Goal: Browse casually

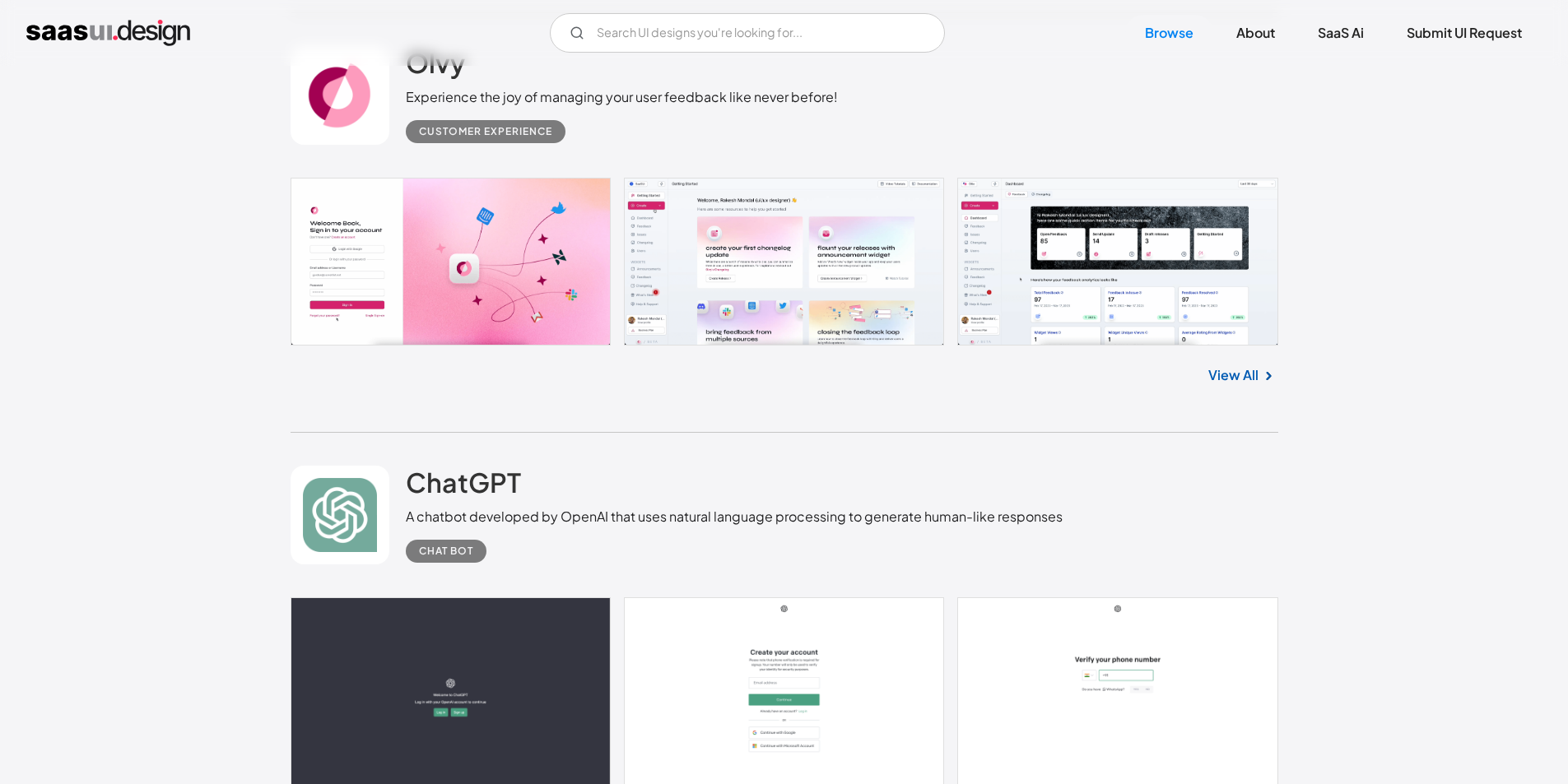
scroll to position [905, 0]
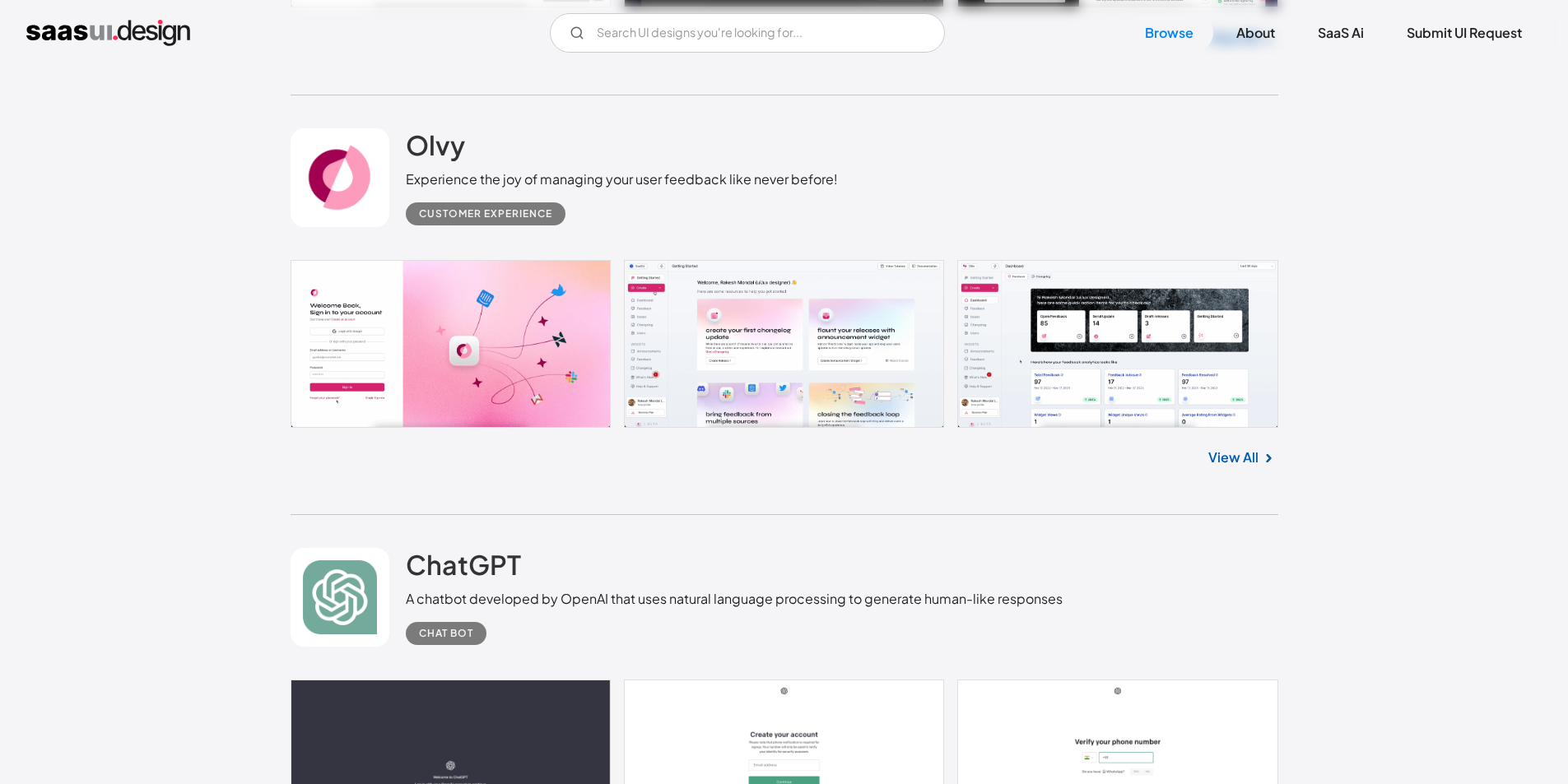
click at [692, 306] on link at bounding box center [784, 344] width 987 height 168
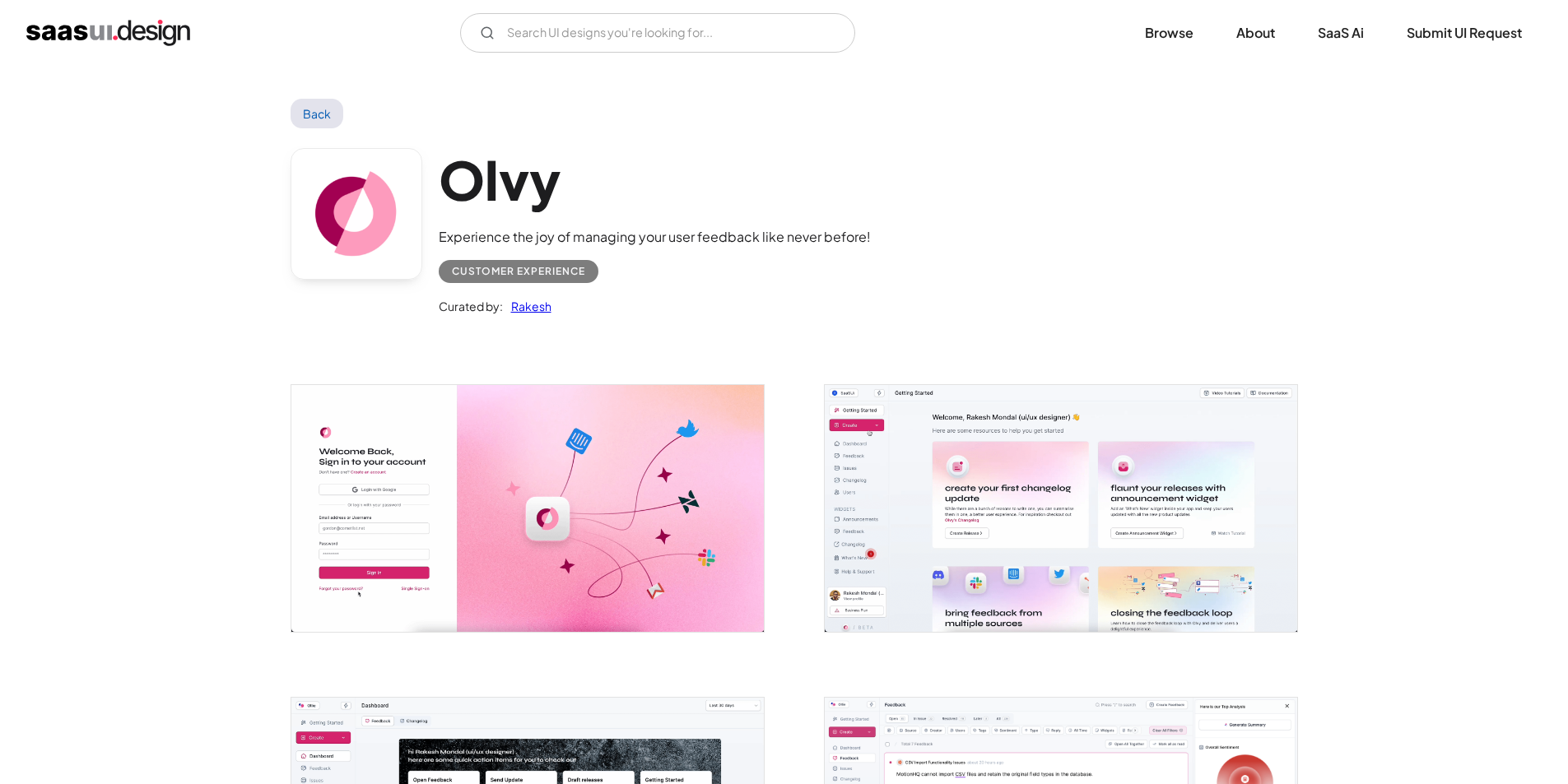
click at [953, 459] on img "open lightbox" at bounding box center [1061, 509] width 472 height 246
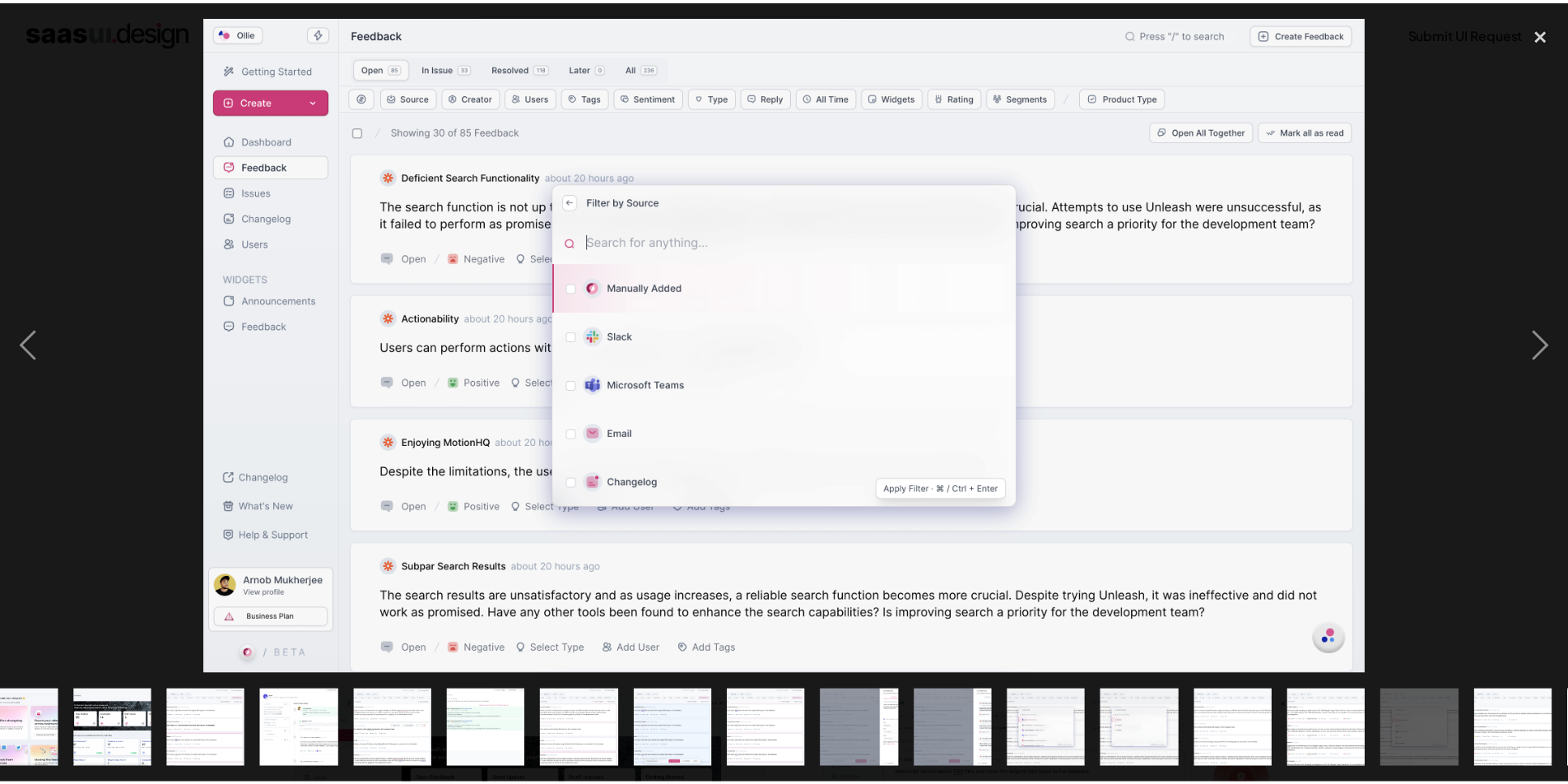
scroll to position [0, 788]
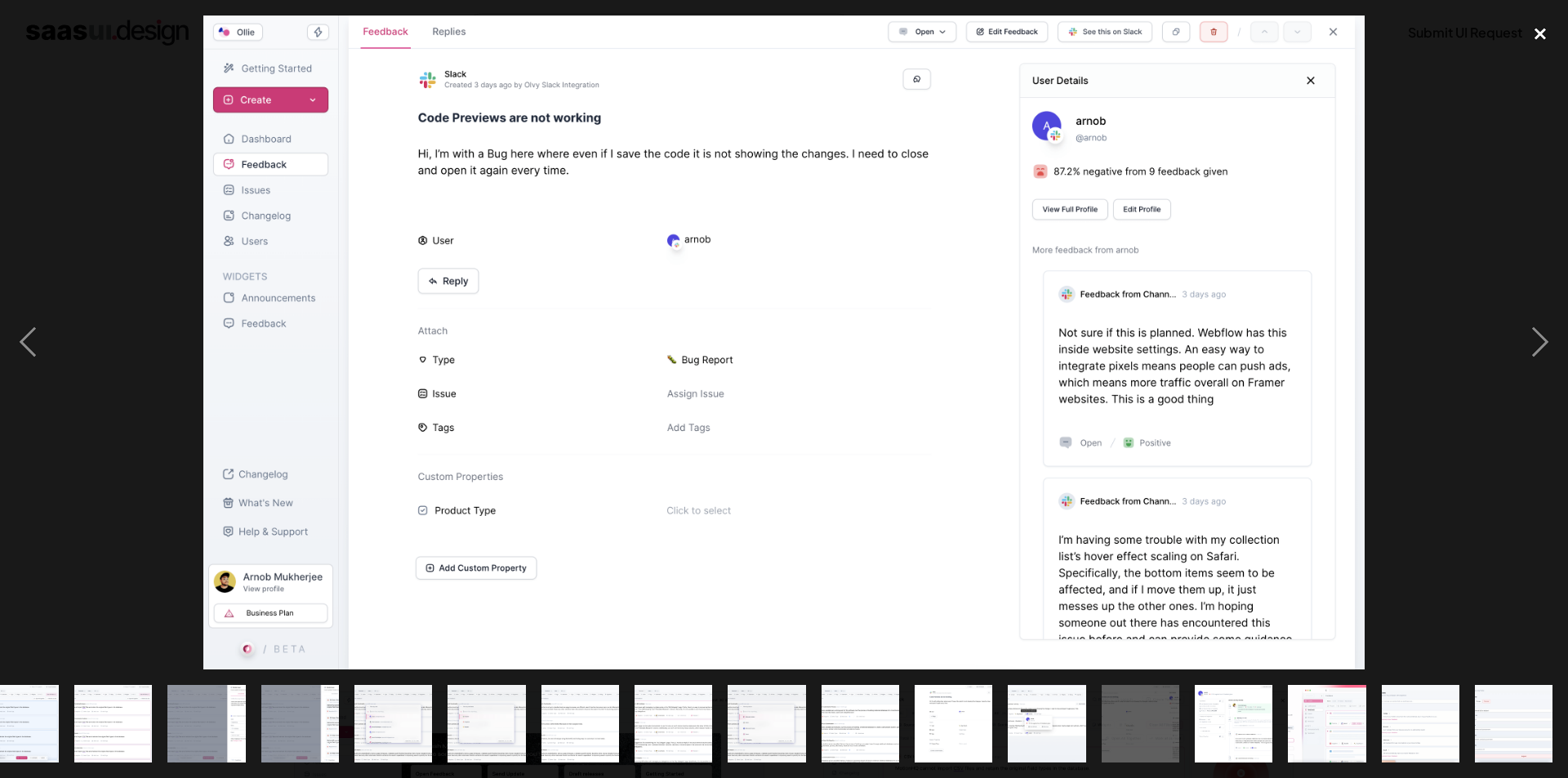
click at [1543, 36] on div "close lightbox" at bounding box center [1540, 33] width 55 height 36
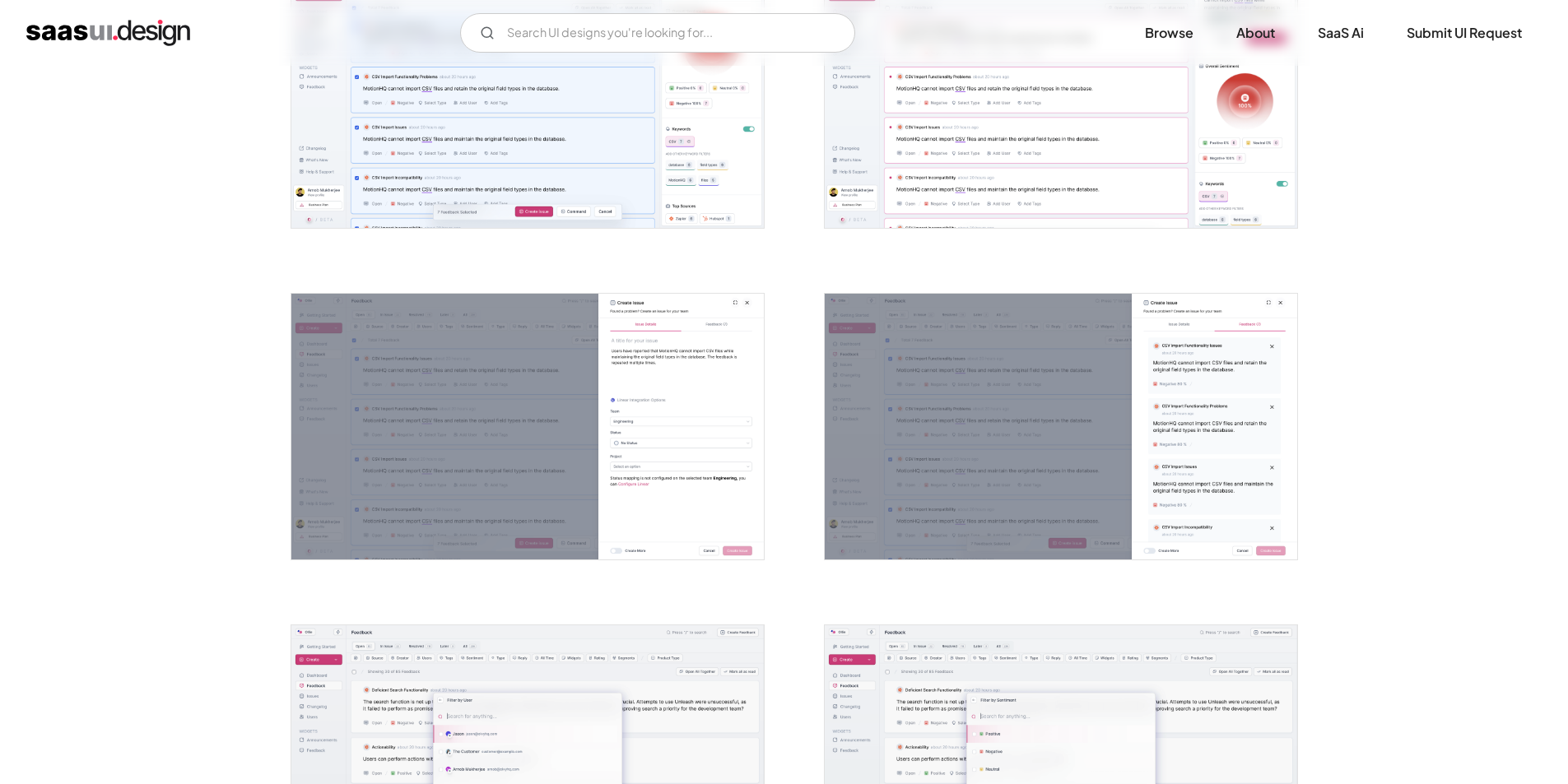
scroll to position [1975, 0]
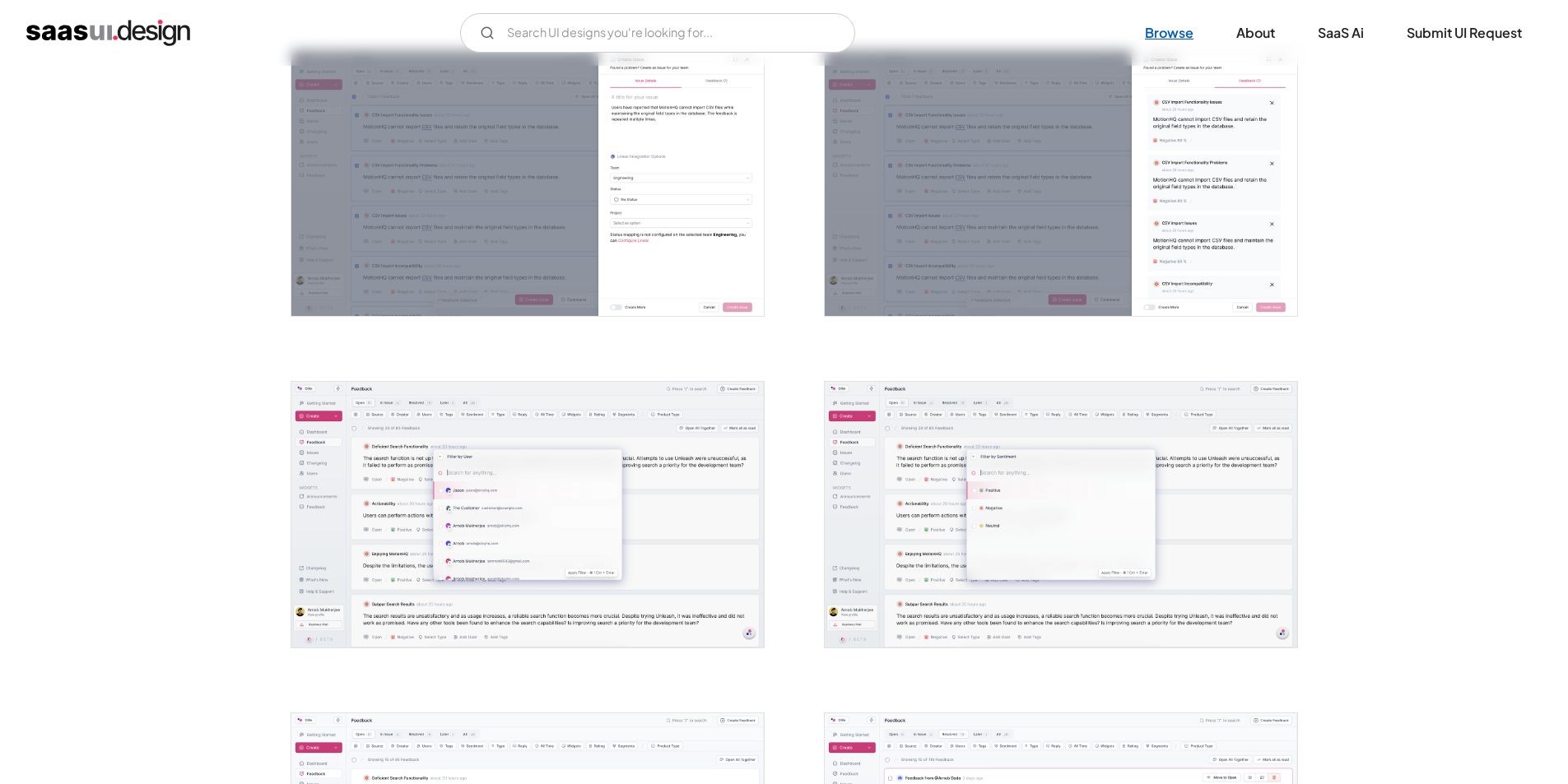
click at [1180, 38] on link "Browse" at bounding box center [1169, 33] width 88 height 36
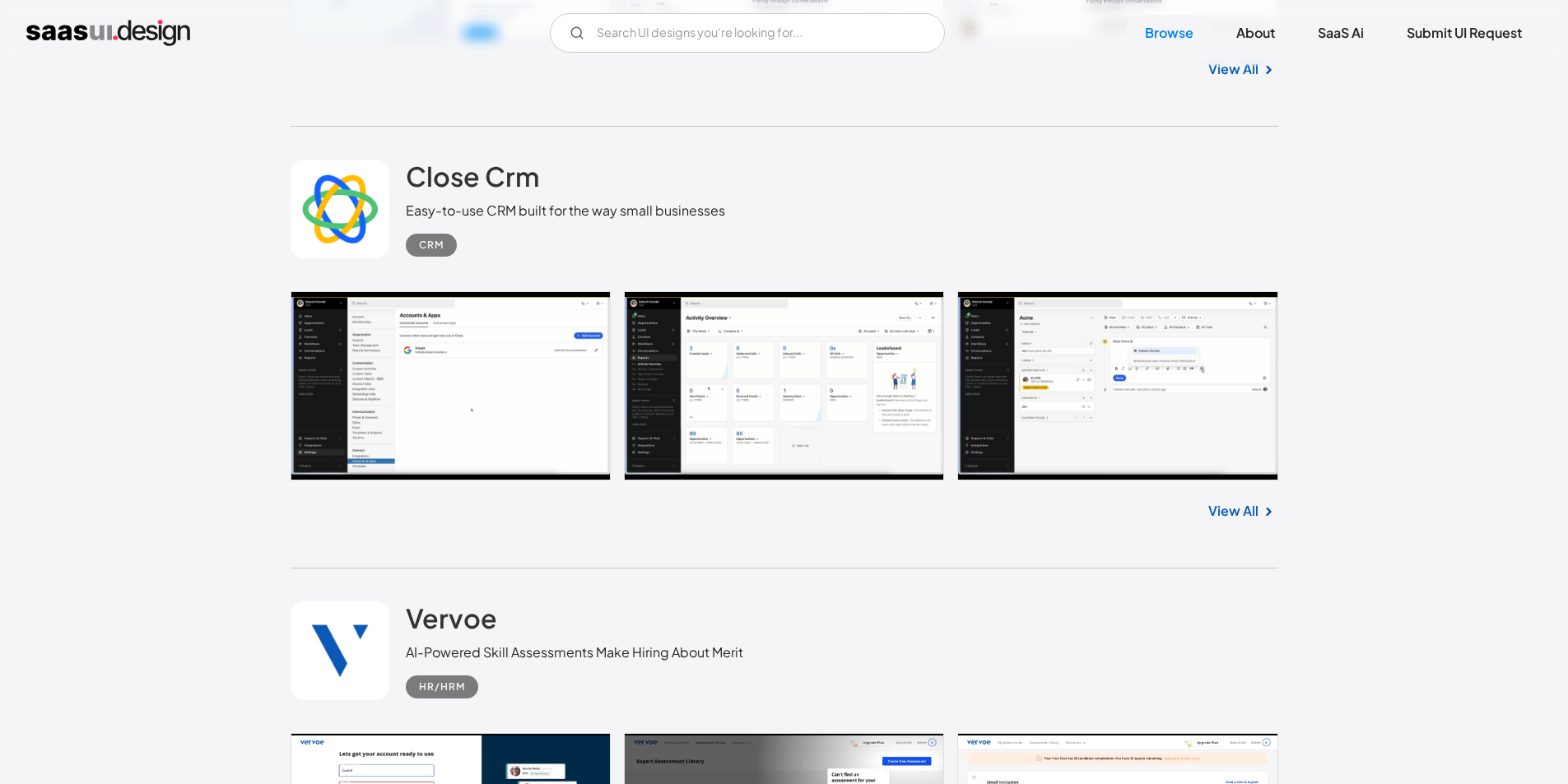
scroll to position [3375, 0]
